Goal: Task Accomplishment & Management: Use online tool/utility

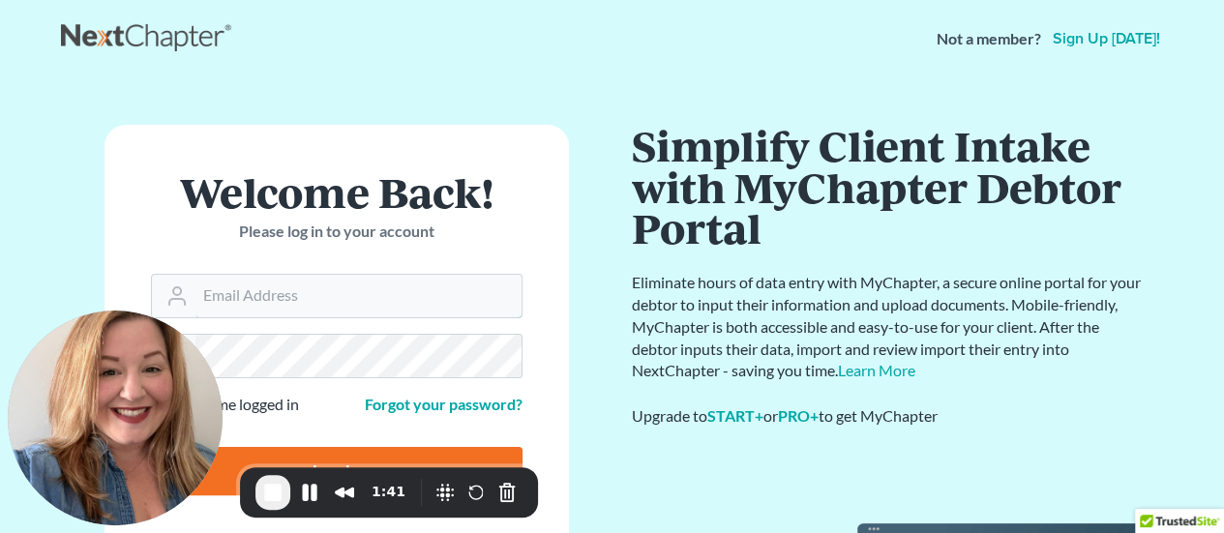
type input "Crystal@attorneydebtfighters.com"
type input "Thinking..."
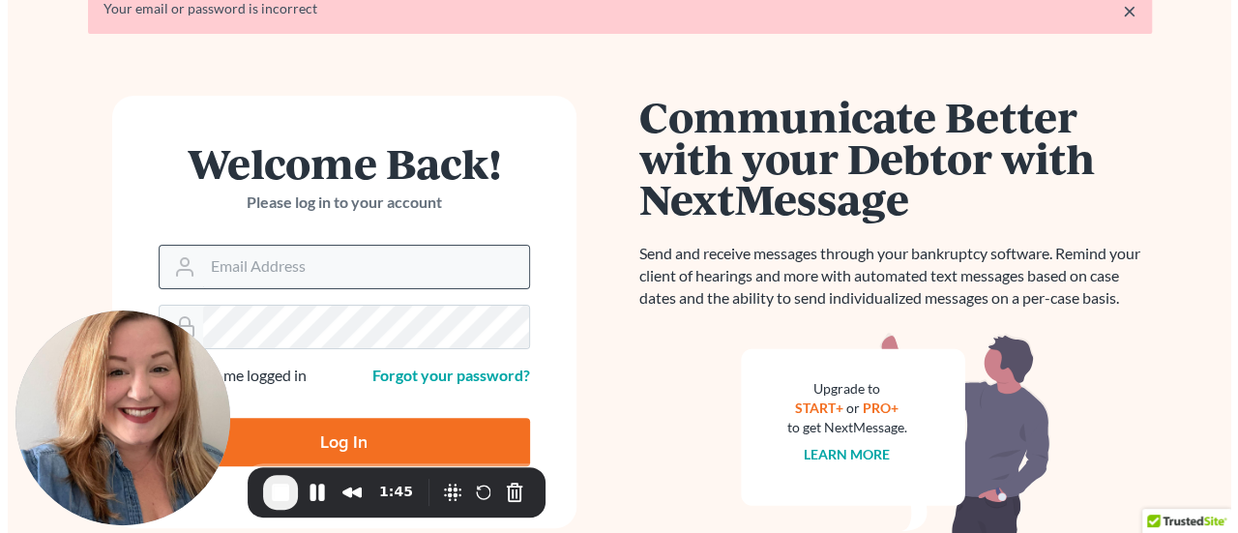
scroll to position [97, 0]
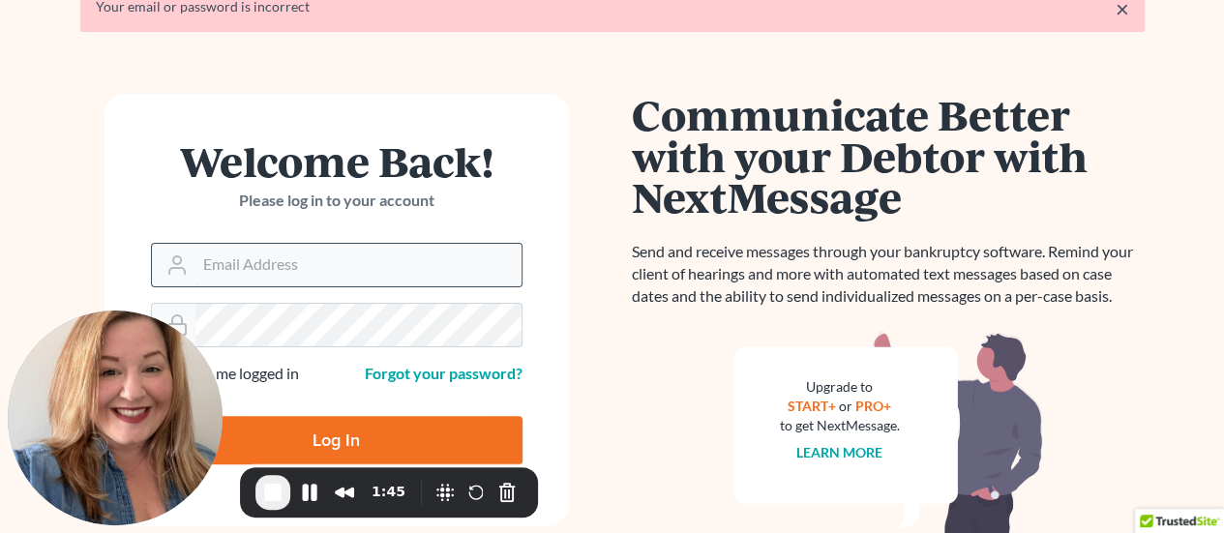
click at [443, 271] on input "Email Address" at bounding box center [358, 265] width 326 height 43
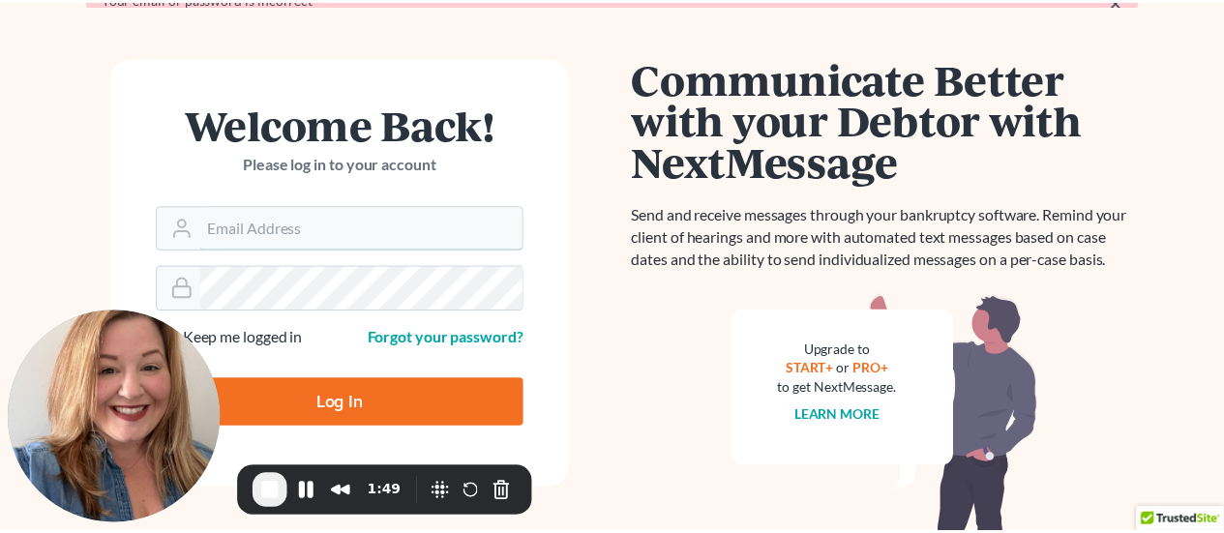
scroll to position [87, 0]
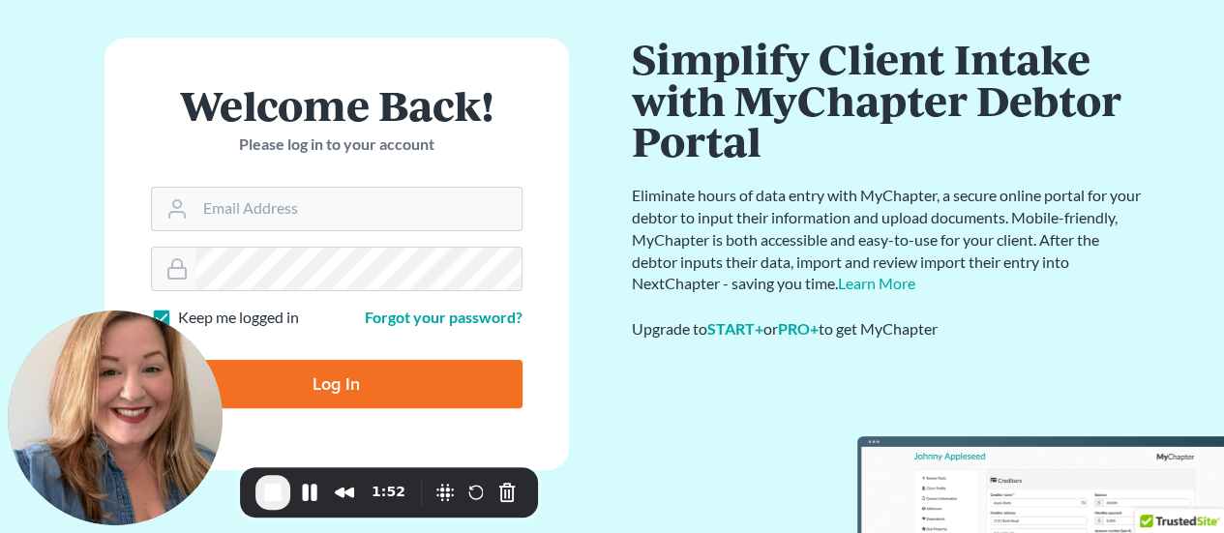
type input "[EMAIL_ADDRESS][DOMAIN_NAME]"
type input "Thinking..."
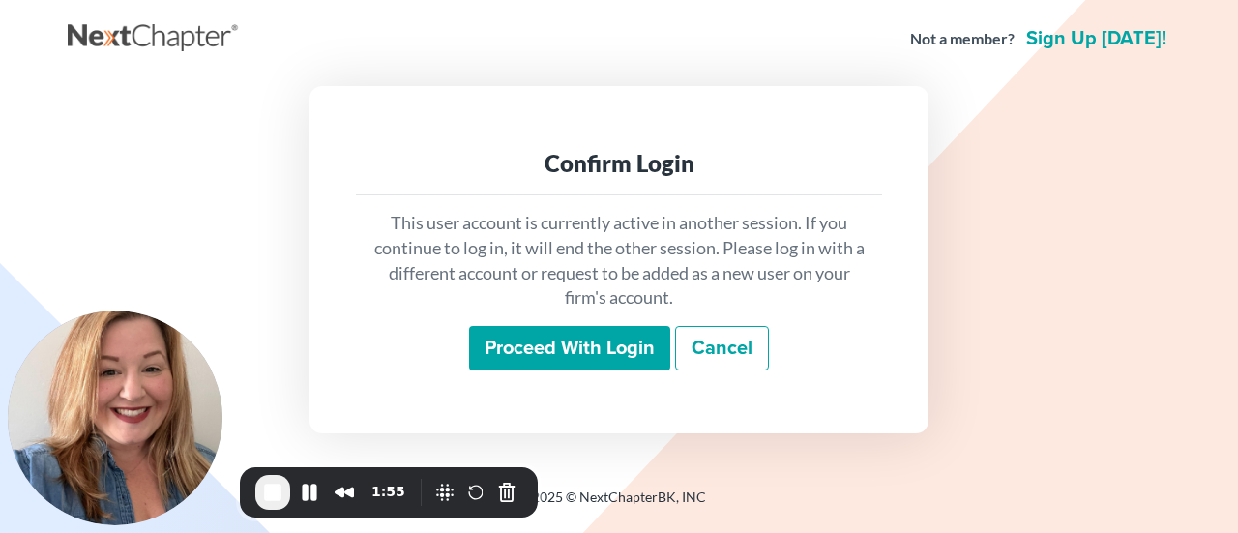
click at [561, 343] on input "Proceed with login" at bounding box center [569, 348] width 201 height 45
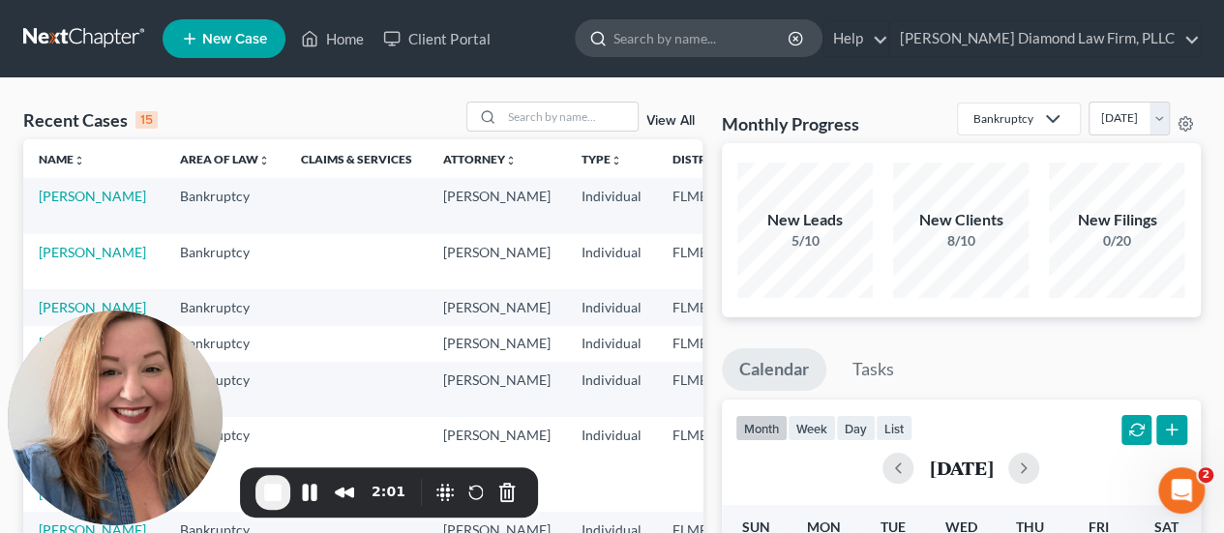
click at [790, 49] on input "search" at bounding box center [701, 38] width 177 height 36
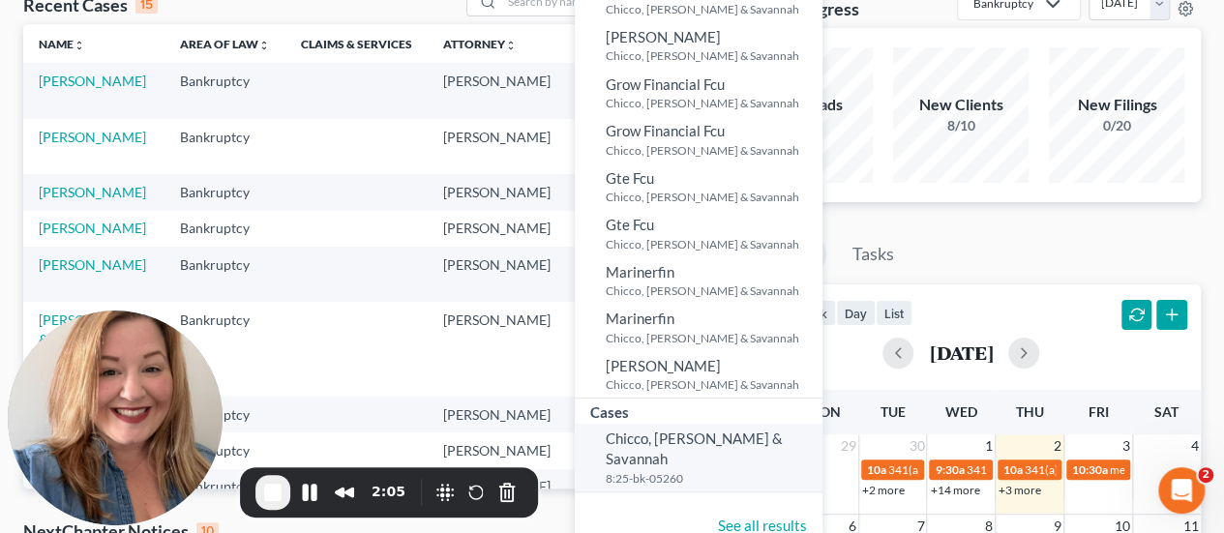
scroll to position [290, 0]
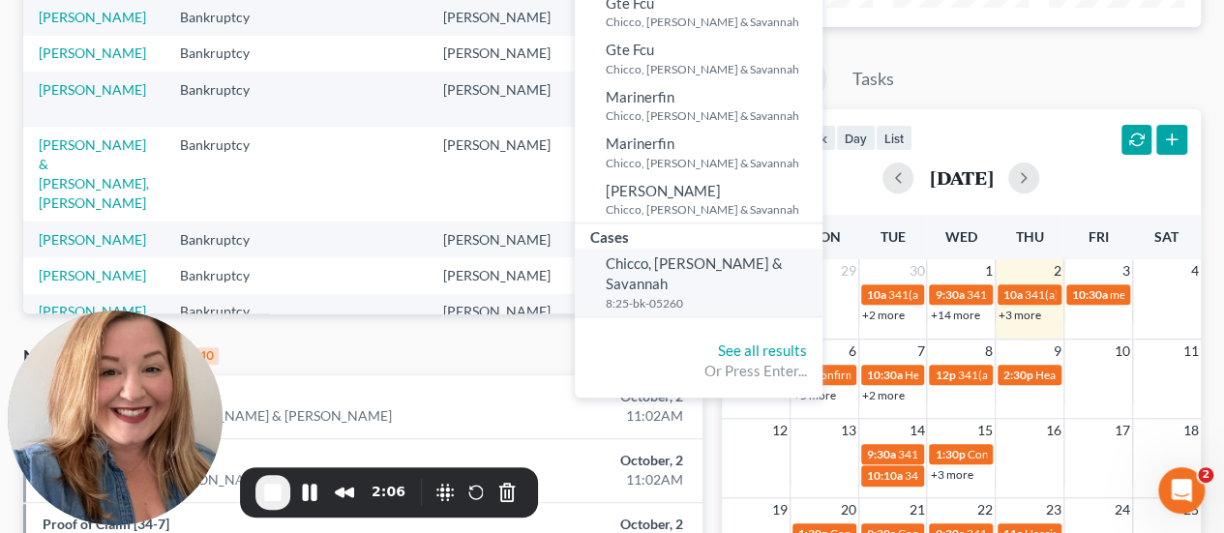
type input "chicco"
click at [783, 268] on span "Chicco, Aaron & Savannah" at bounding box center [694, 273] width 177 height 38
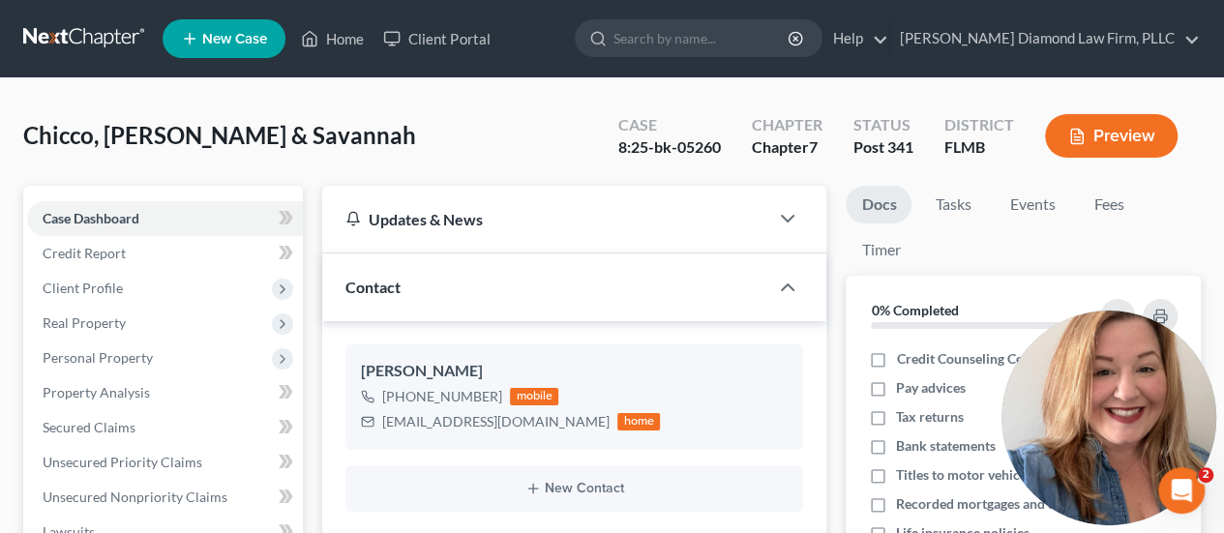
drag, startPoint x: 184, startPoint y: 413, endPoint x: 1898, endPoint y: 683, distance: 1735.4
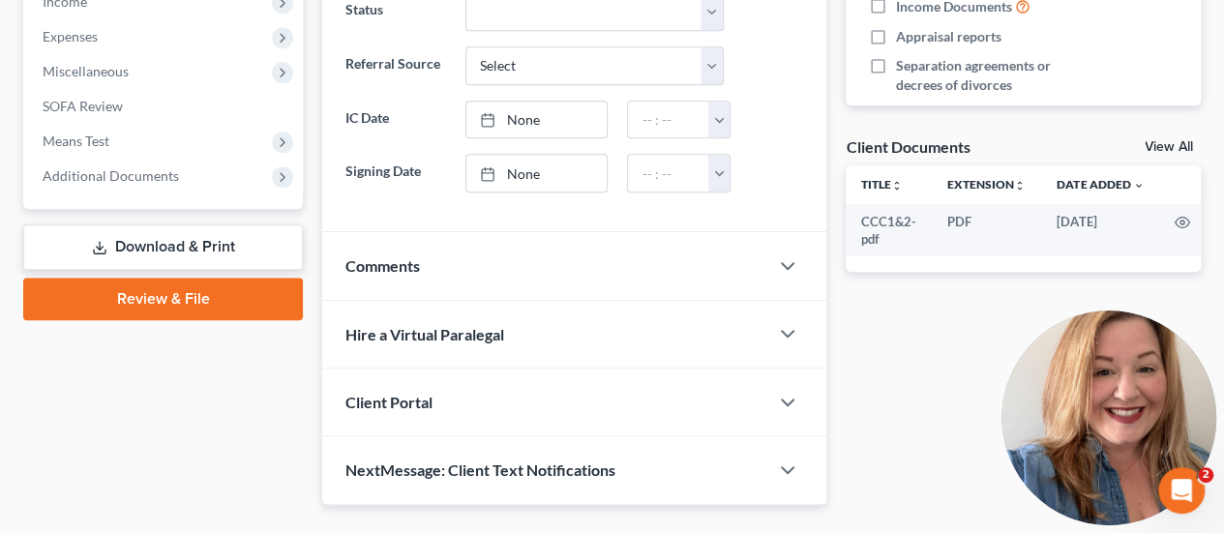
scroll to position [577, 0]
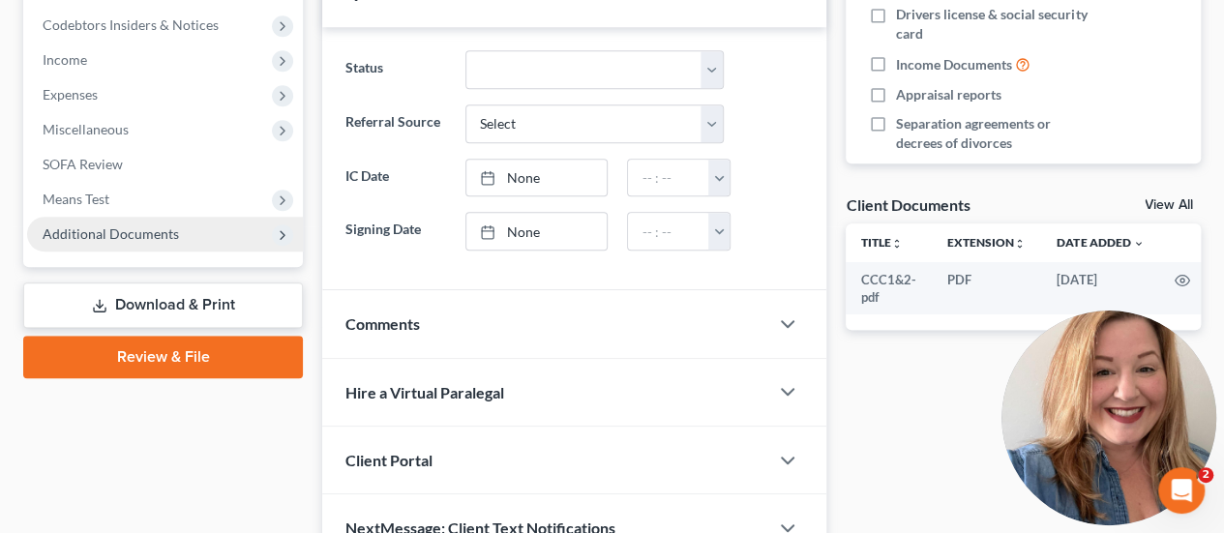
click at [132, 231] on span "Additional Documents" at bounding box center [111, 233] width 136 height 16
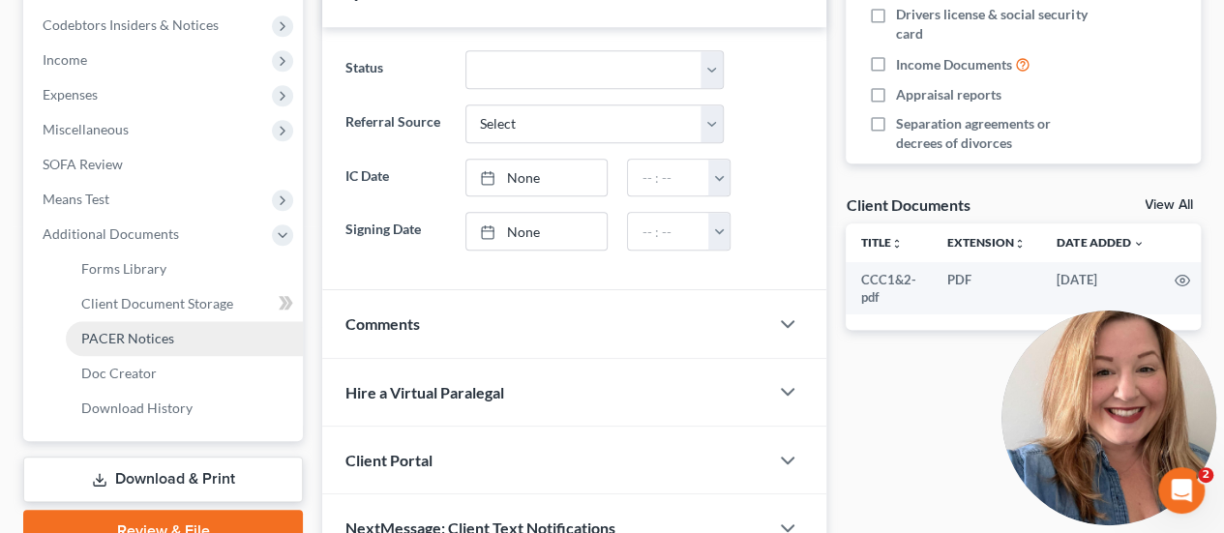
click at [163, 340] on span "PACER Notices" at bounding box center [127, 338] width 93 height 16
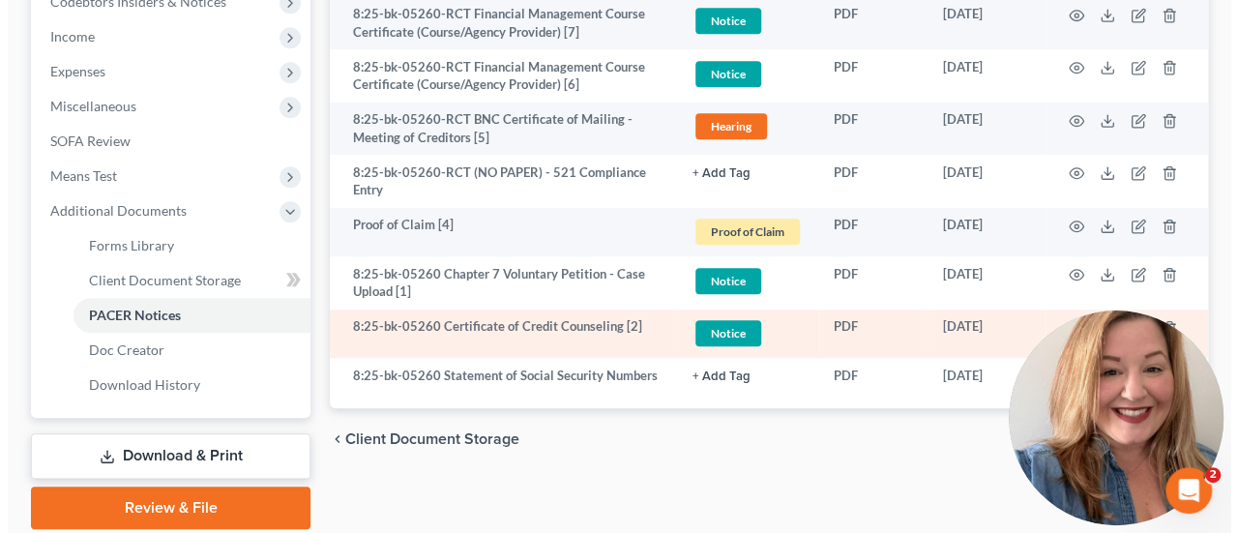
scroll to position [570, 0]
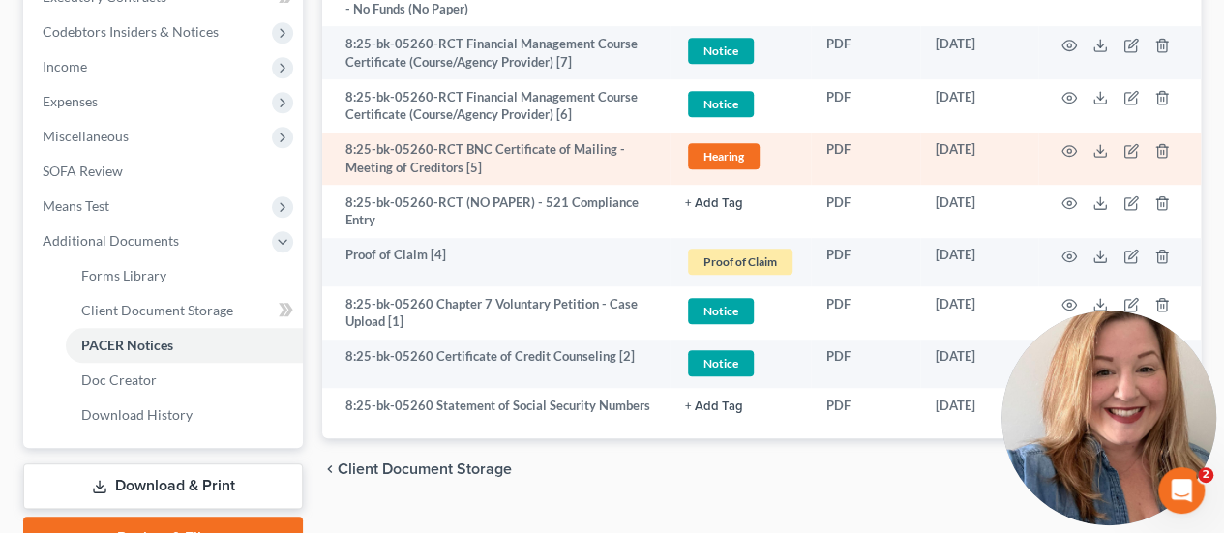
drag, startPoint x: 936, startPoint y: 144, endPoint x: 1017, endPoint y: 152, distance: 80.7
click at [1017, 152] on td "08/03/2025" at bounding box center [979, 159] width 118 height 53
click at [1066, 154] on icon "button" at bounding box center [1069, 151] width 15 height 11
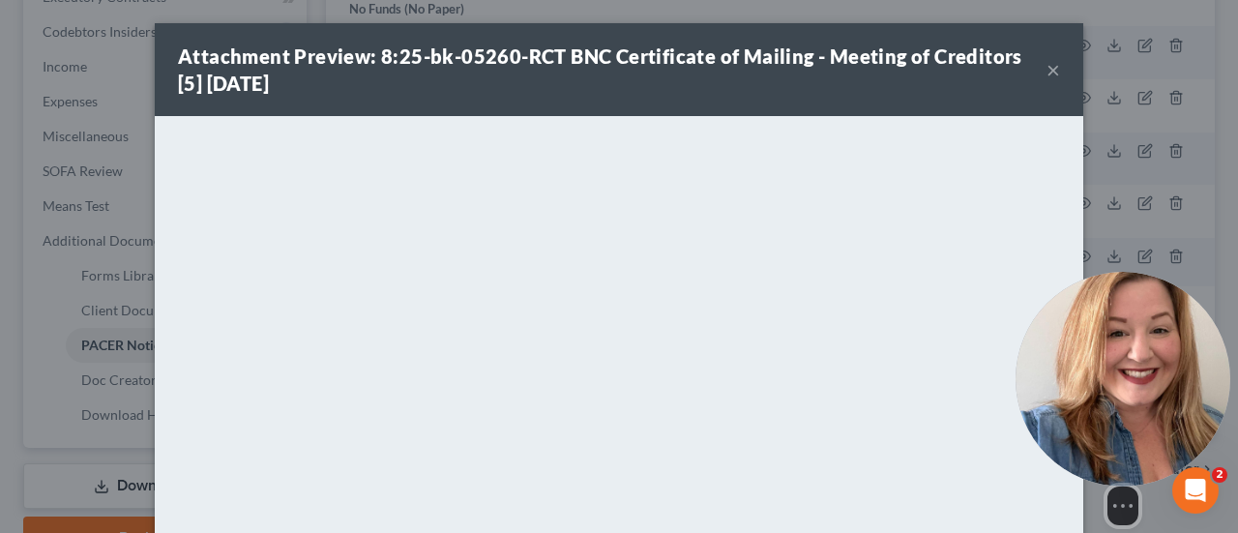
drag, startPoint x: 1096, startPoint y: 353, endPoint x: 1211, endPoint y: 402, distance: 125.3
click at [1211, 402] on img at bounding box center [1123, 379] width 215 height 215
